Goal: Transaction & Acquisition: Book appointment/travel/reservation

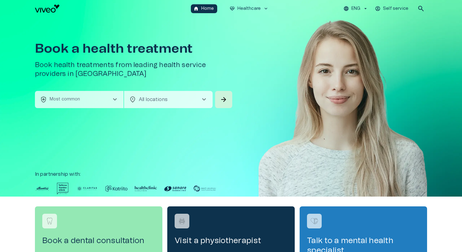
click at [84, 103] on button "health_and_safety Most common chevron_right" at bounding box center [79, 99] width 88 height 17
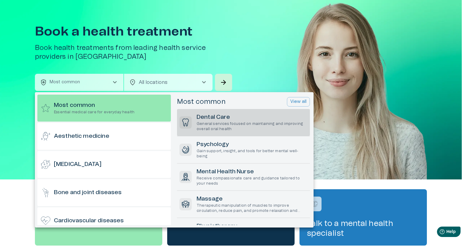
click at [221, 122] on p "General services focused on maintaining and improving overall oral health" at bounding box center [252, 126] width 111 height 10
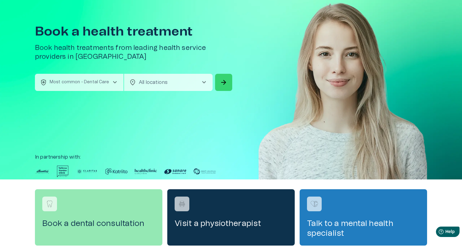
click at [221, 81] on span "arrow_forward" at bounding box center [223, 82] width 7 height 7
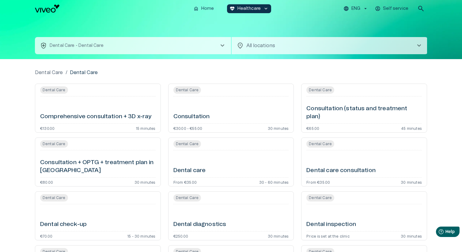
click at [101, 88] on div "Dental Care" at bounding box center [97, 89] width 115 height 7
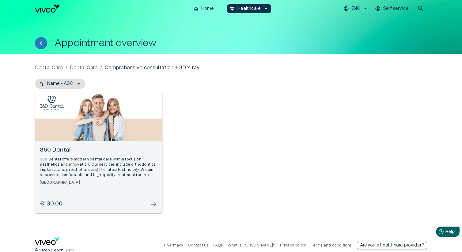
click at [125, 172] on p "360 Dental offers modern dental care with a focus on aesthetics and innovation.…" at bounding box center [99, 167] width 118 height 21
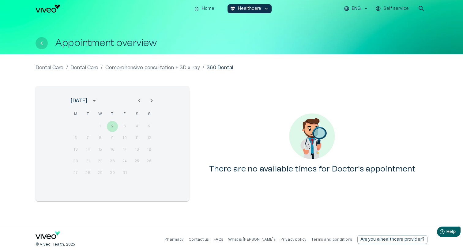
click at [46, 44] on button "Back" at bounding box center [42, 43] width 12 height 12
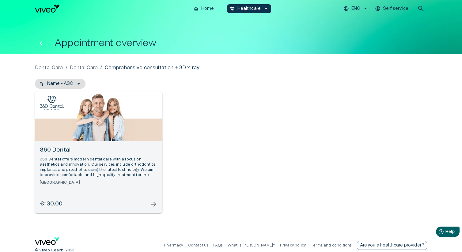
click at [42, 44] on icon "Back" at bounding box center [40, 43] width 7 height 7
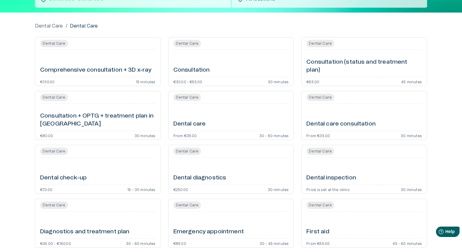
scroll to position [54, 0]
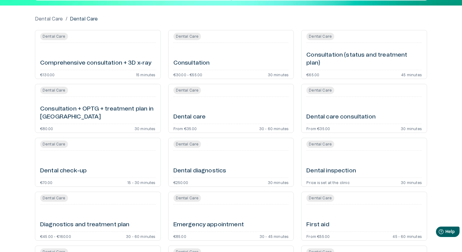
click at [239, 107] on div "Dental care" at bounding box center [230, 110] width 115 height 22
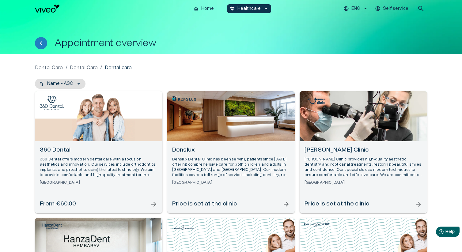
click at [99, 179] on div "360 Dental 360 Dental offers modern dental care with a focus on aesthetics and …" at bounding box center [99, 165] width 118 height 39
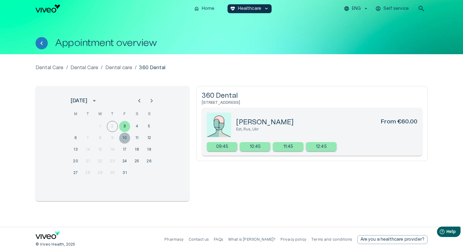
click at [126, 139] on button "10" at bounding box center [124, 138] width 11 height 11
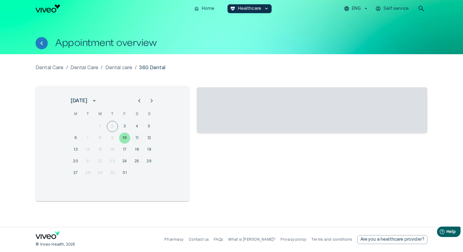
click at [139, 137] on button "11" at bounding box center [136, 138] width 11 height 11
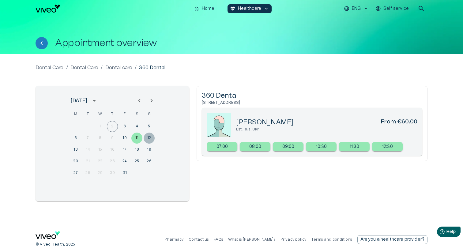
click at [152, 137] on button "12" at bounding box center [149, 138] width 11 height 11
click at [142, 126] on button "4" at bounding box center [136, 126] width 11 height 11
click at [149, 126] on button "5" at bounding box center [149, 126] width 11 height 11
click at [137, 139] on button "11" at bounding box center [136, 138] width 11 height 11
click at [124, 141] on button "10" at bounding box center [124, 138] width 11 height 11
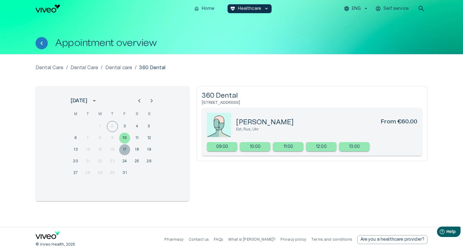
click at [127, 151] on button "17" at bounding box center [124, 149] width 11 height 11
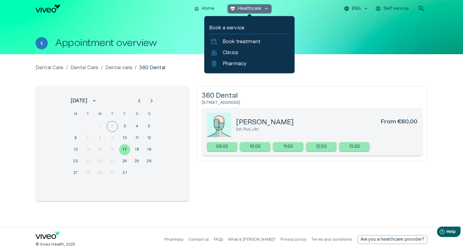
click at [264, 11] on span "keyboard_arrow_up" at bounding box center [267, 9] width 6 height 6
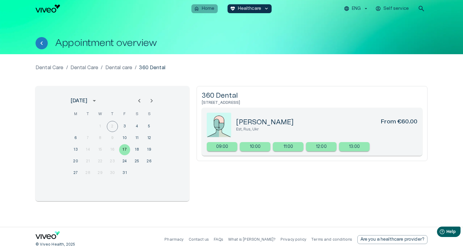
click at [212, 8] on p "Home" at bounding box center [208, 9] width 13 height 6
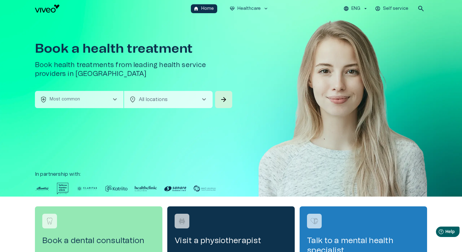
click at [96, 56] on h1 "Book a health treatment" at bounding box center [134, 49] width 198 height 14
